Goal: Book appointment/travel/reservation

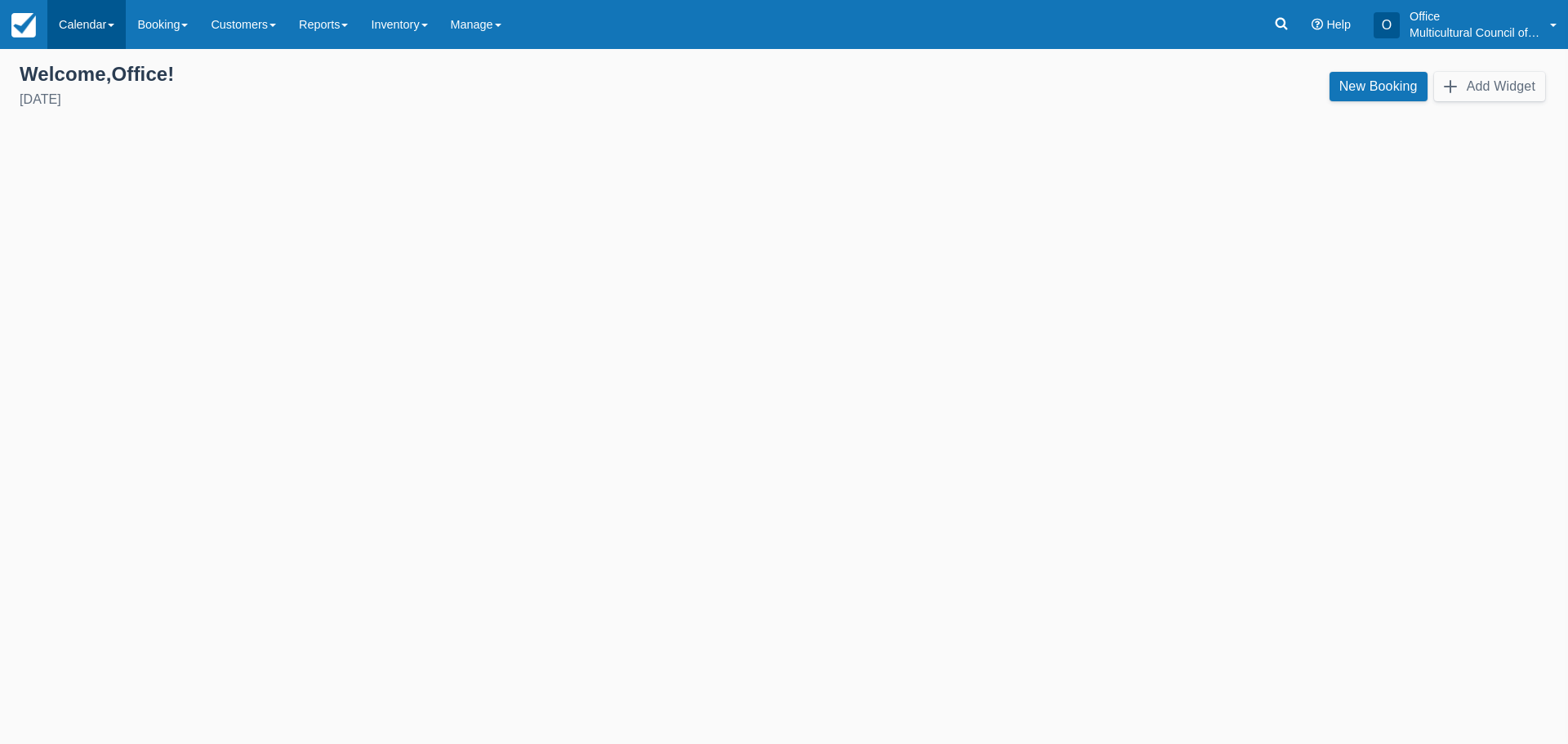
click at [71, 18] on link "Calendar" at bounding box center [86, 24] width 79 height 49
click at [79, 64] on link "Customer" at bounding box center [113, 70] width 129 height 34
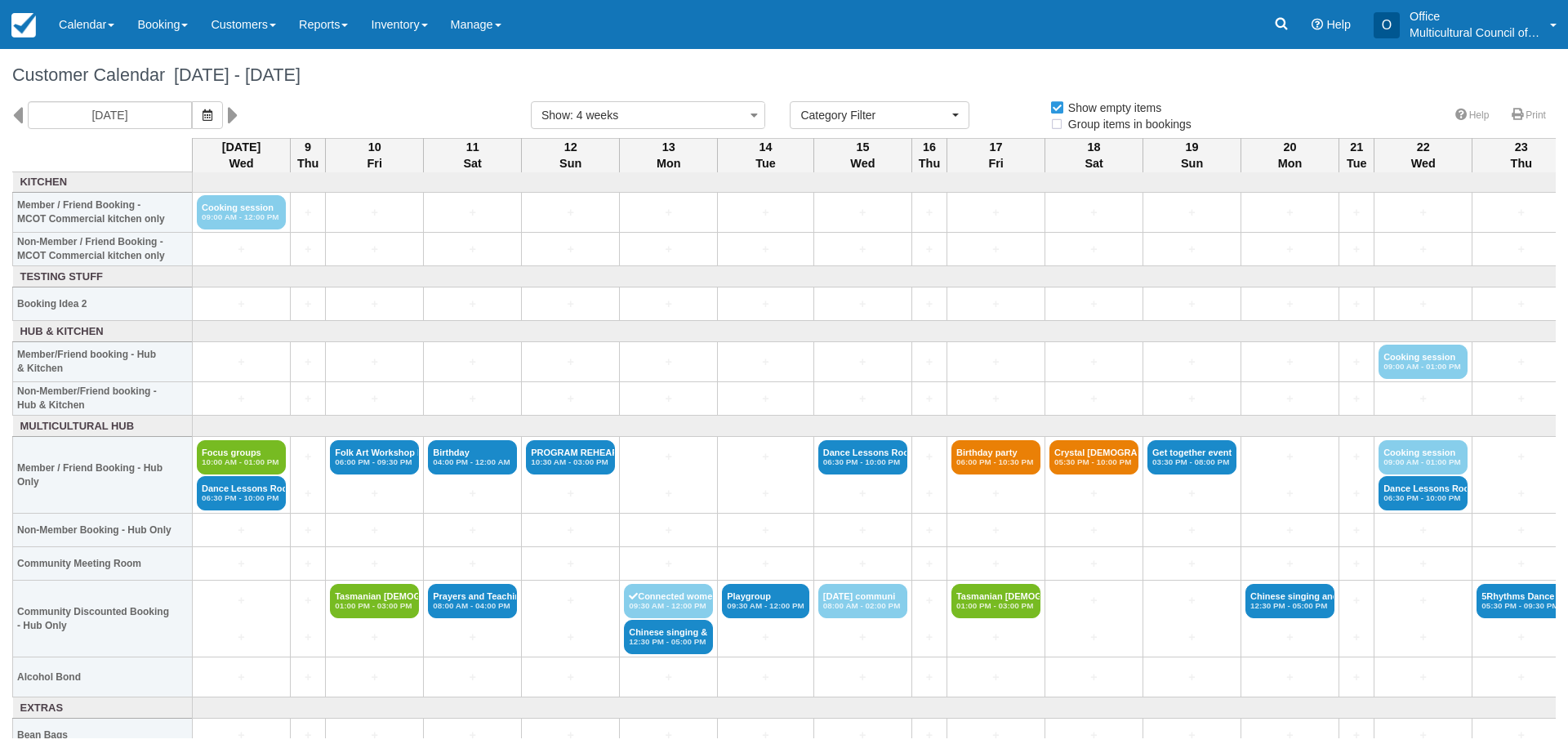
select select
click at [228, 114] on icon at bounding box center [233, 115] width 11 height 28
type input "[DATE]"
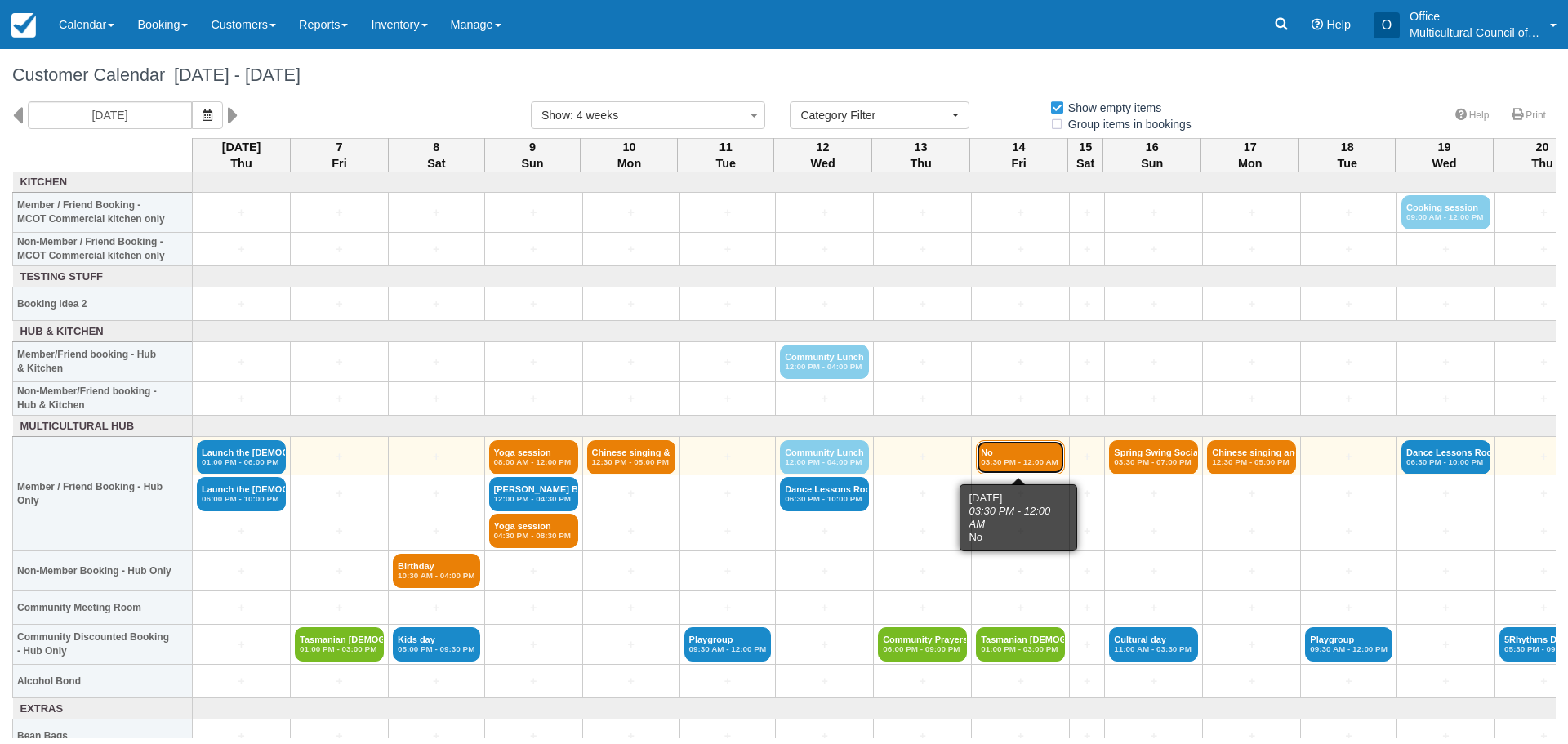
click at [990, 452] on link "No 03:30 PM - 12:00 AM" at bounding box center [1020, 457] width 89 height 34
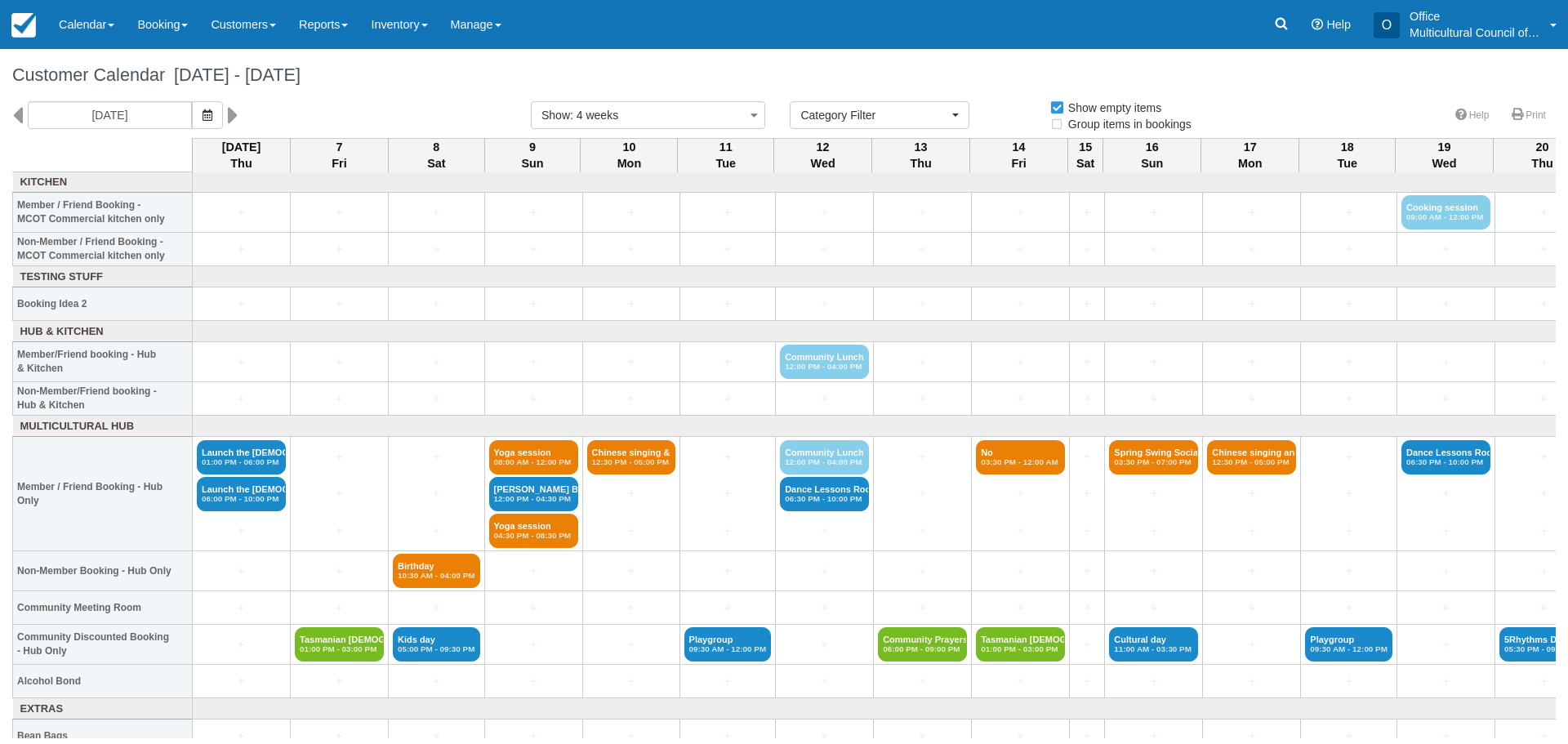
select select
